Goal: Task Accomplishment & Management: Manage account settings

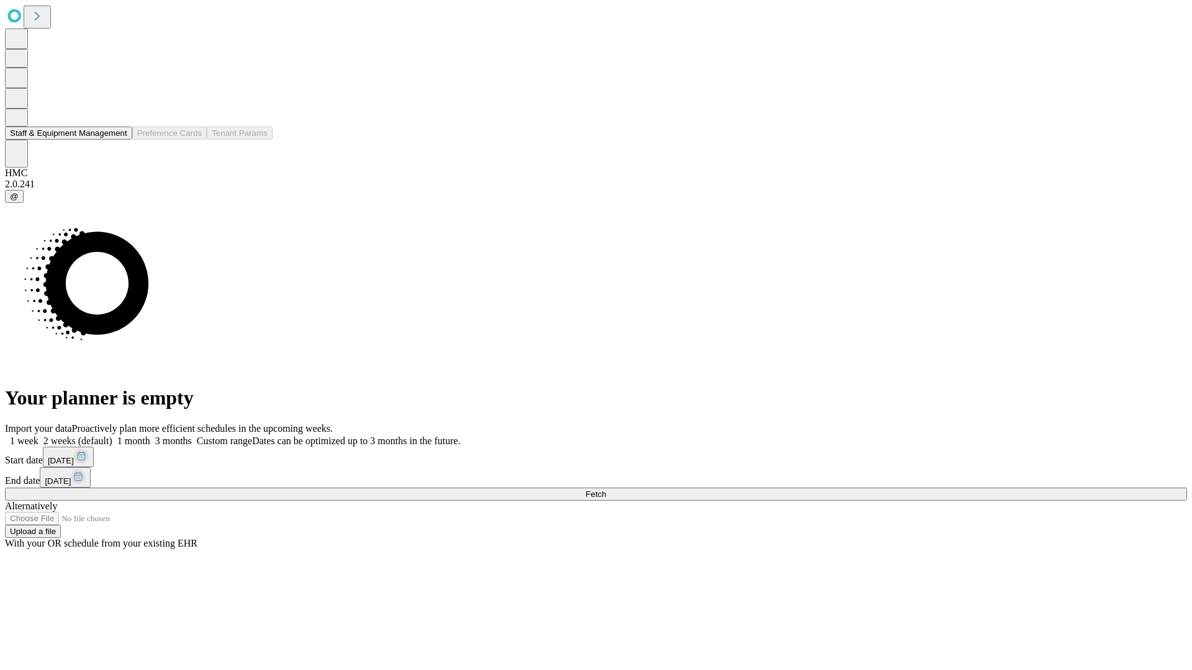
click at [116, 140] on button "Staff & Equipment Management" at bounding box center [68, 133] width 127 height 13
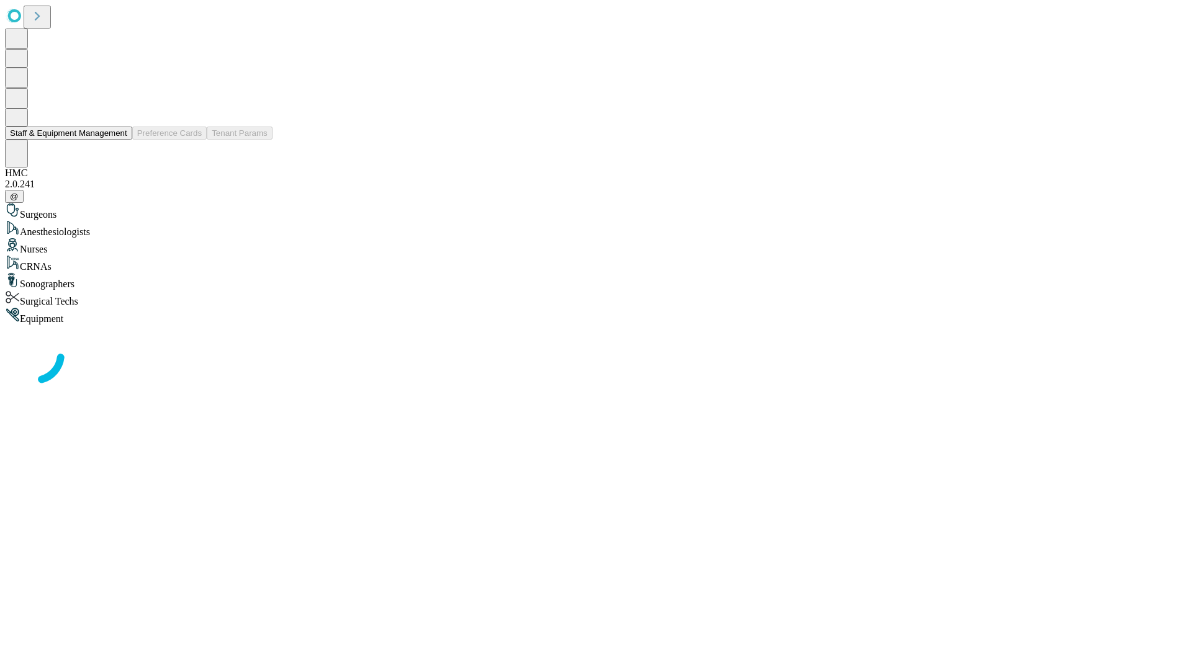
click at [119, 140] on button "Staff & Equipment Management" at bounding box center [68, 133] width 127 height 13
